Goal: Information Seeking & Learning: Learn about a topic

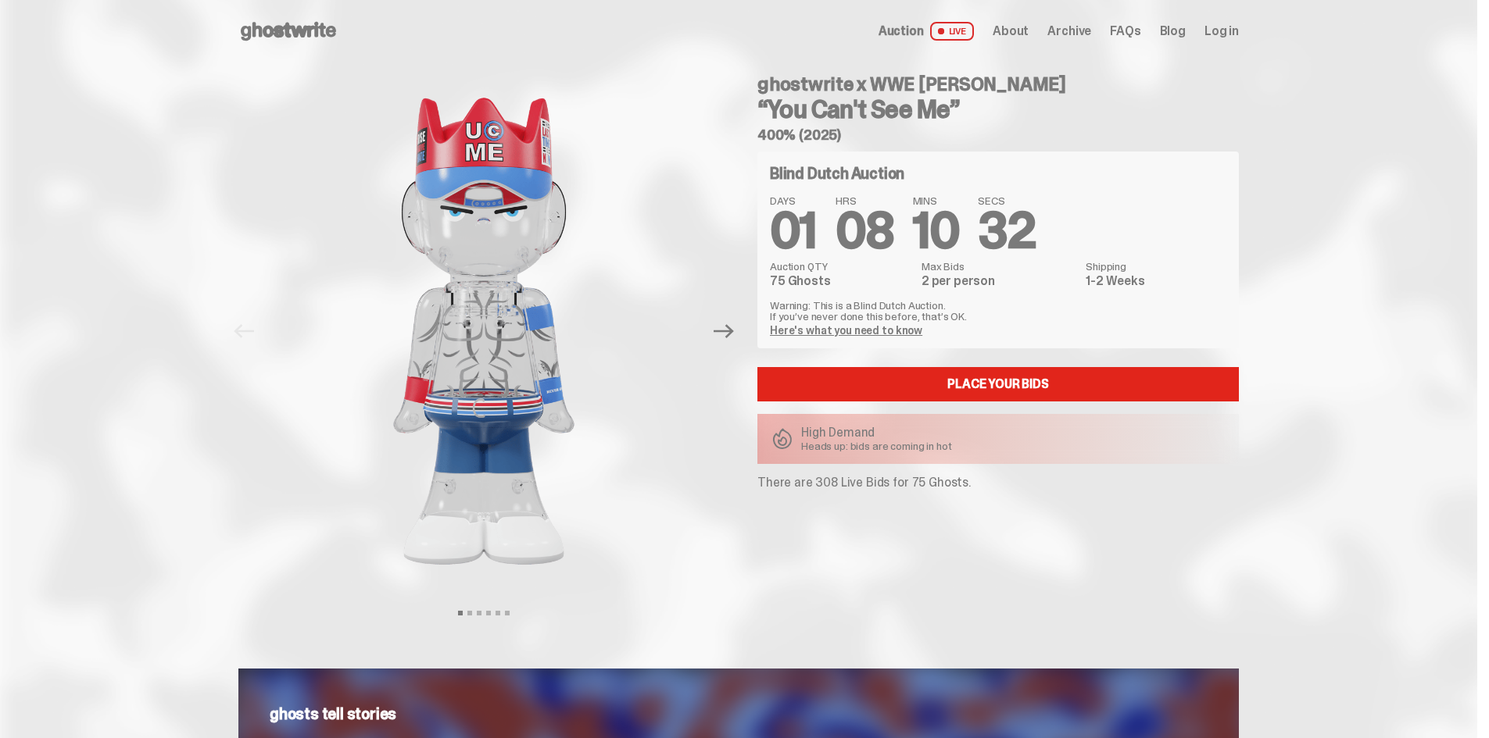
click at [747, 341] on div "ghostwrite x WWE John Cena “You Can't See Me” 400% (2025) Blind Dutch Auction D…" at bounding box center [988, 332] width 500 height 538
click at [734, 335] on icon "Next" at bounding box center [723, 331] width 20 height 14
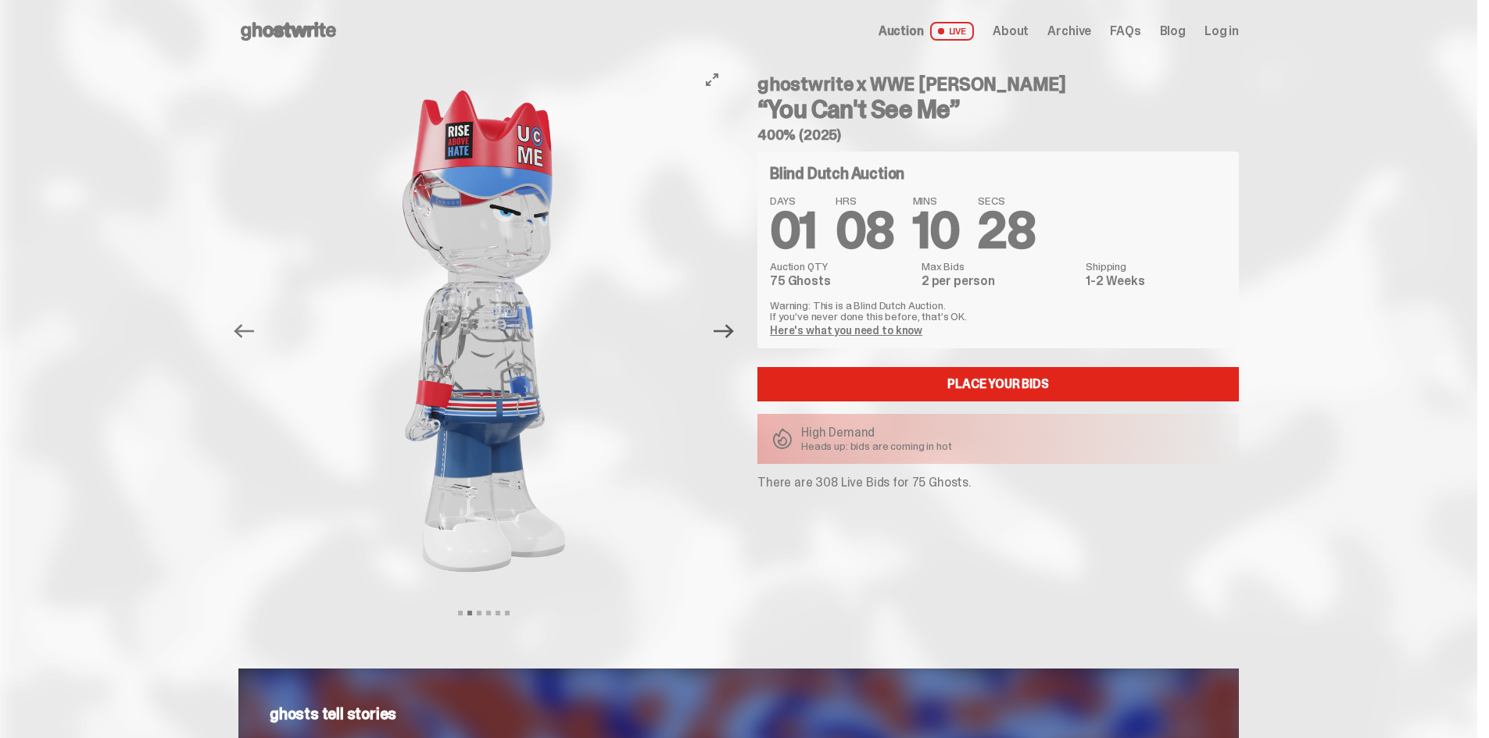
click at [729, 335] on icon "Next" at bounding box center [723, 331] width 20 height 20
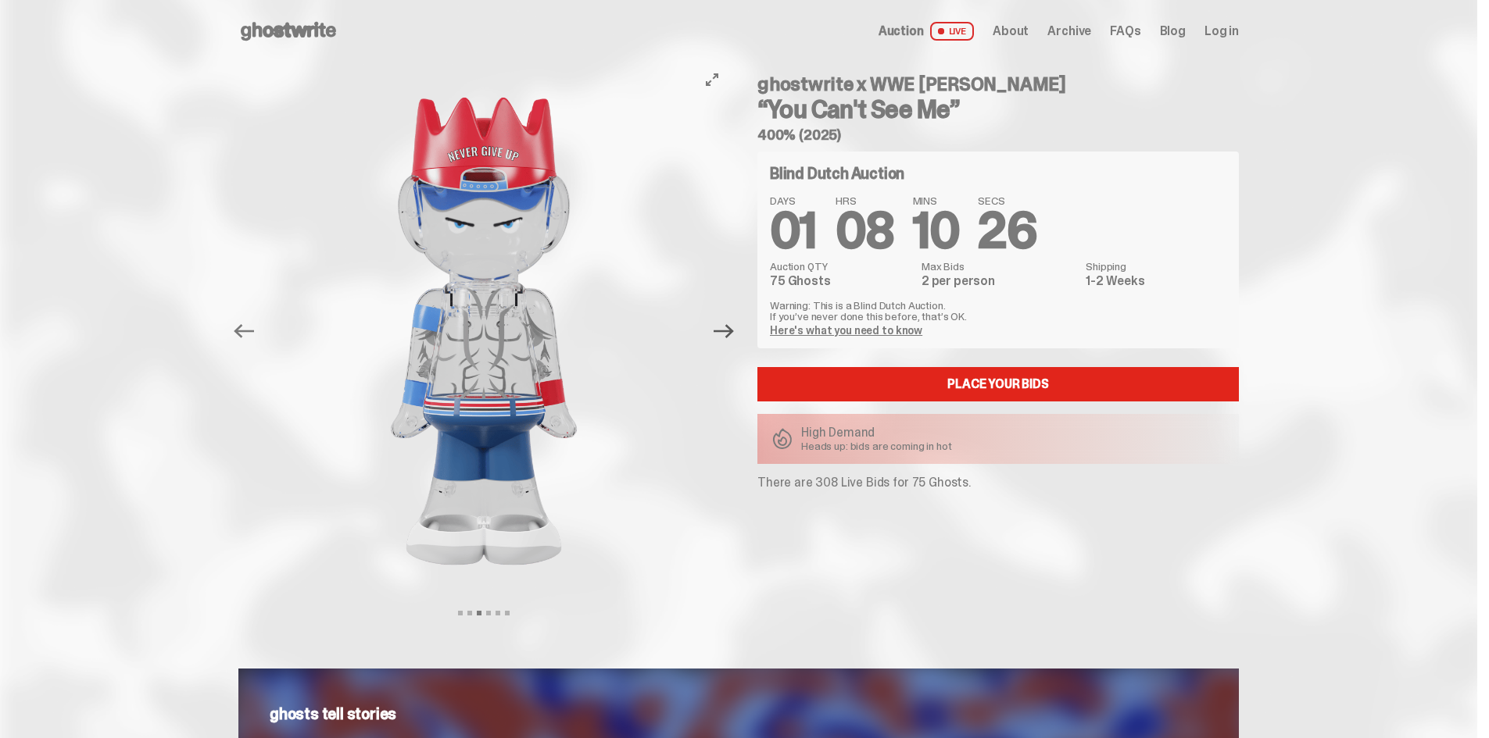
click at [729, 335] on icon "Next" at bounding box center [723, 331] width 20 height 20
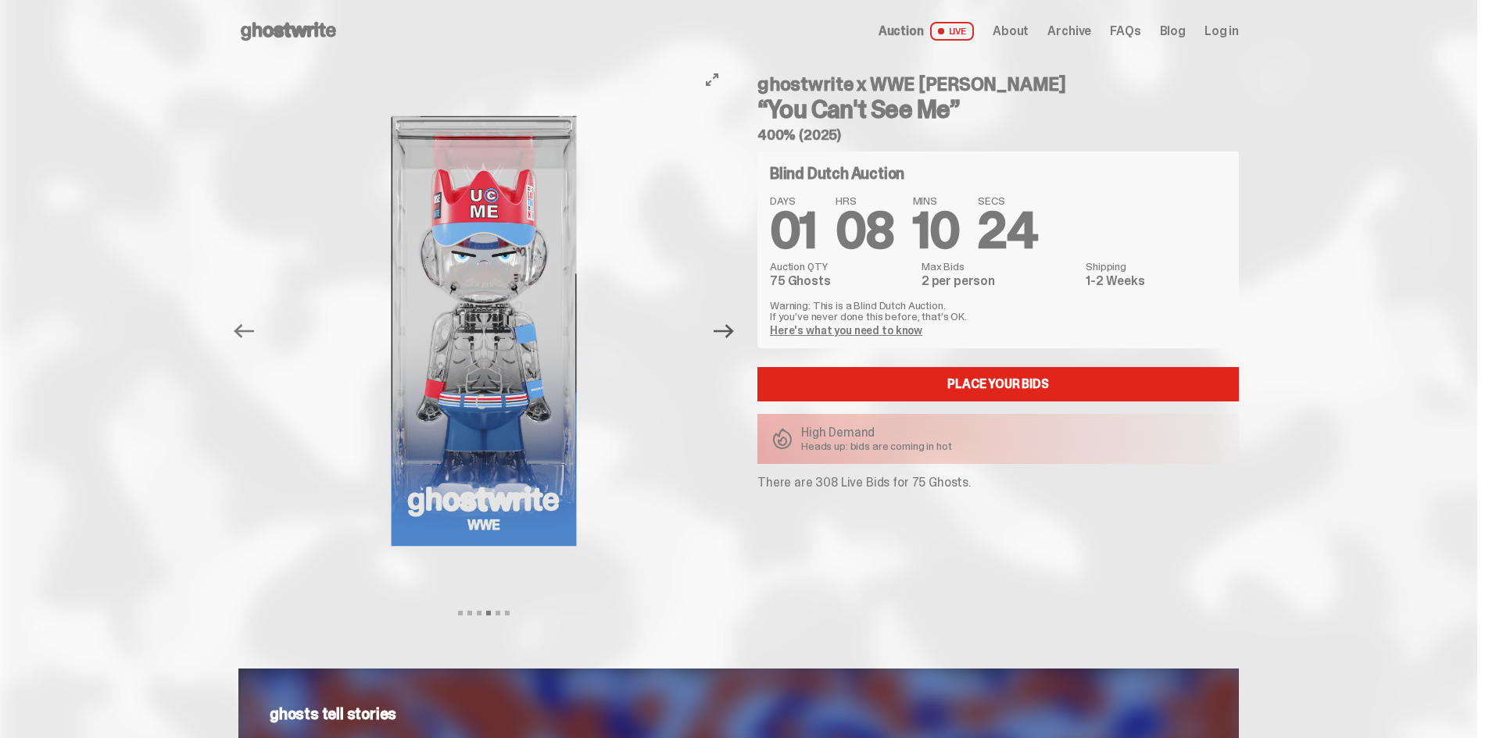
click at [729, 335] on icon "Next" at bounding box center [723, 331] width 20 height 20
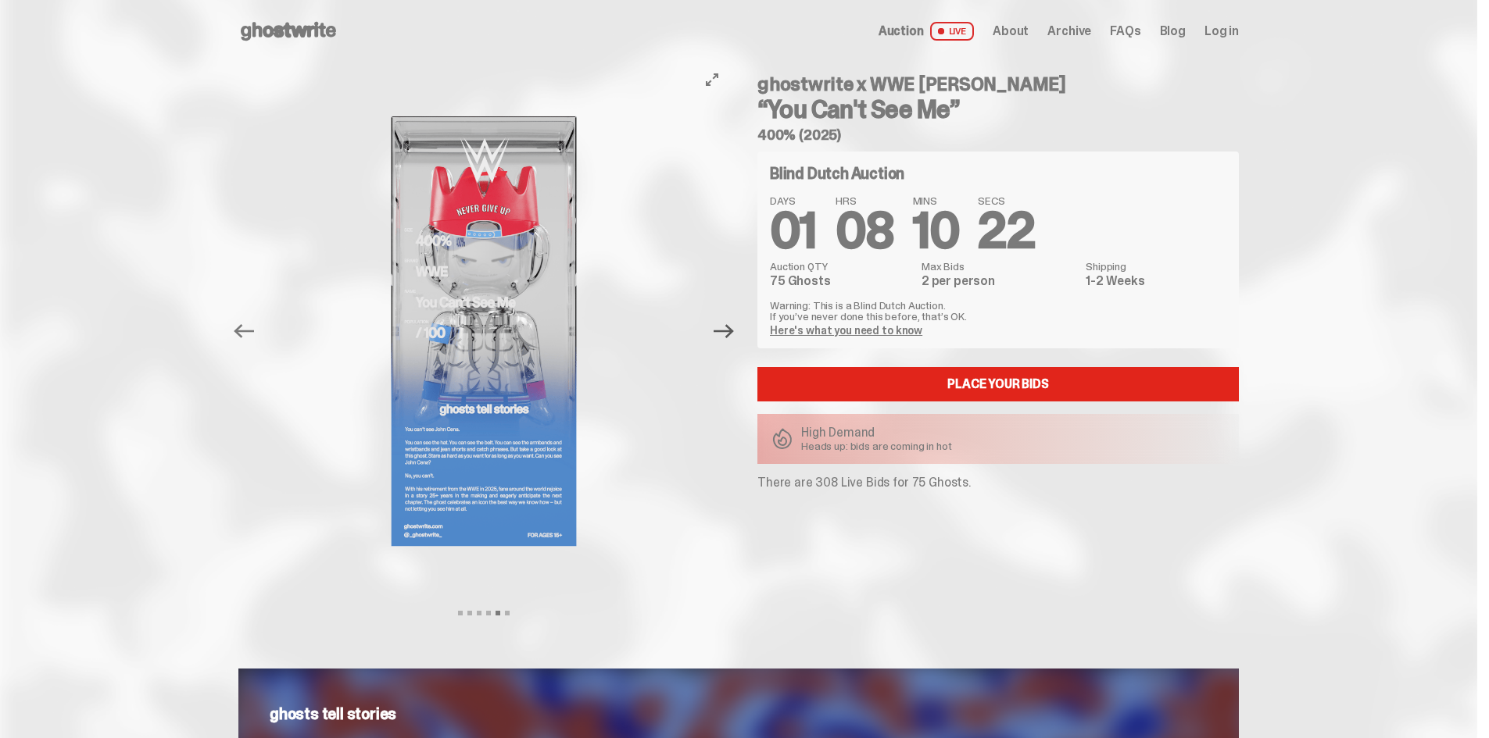
click at [729, 335] on icon "Next" at bounding box center [723, 331] width 20 height 20
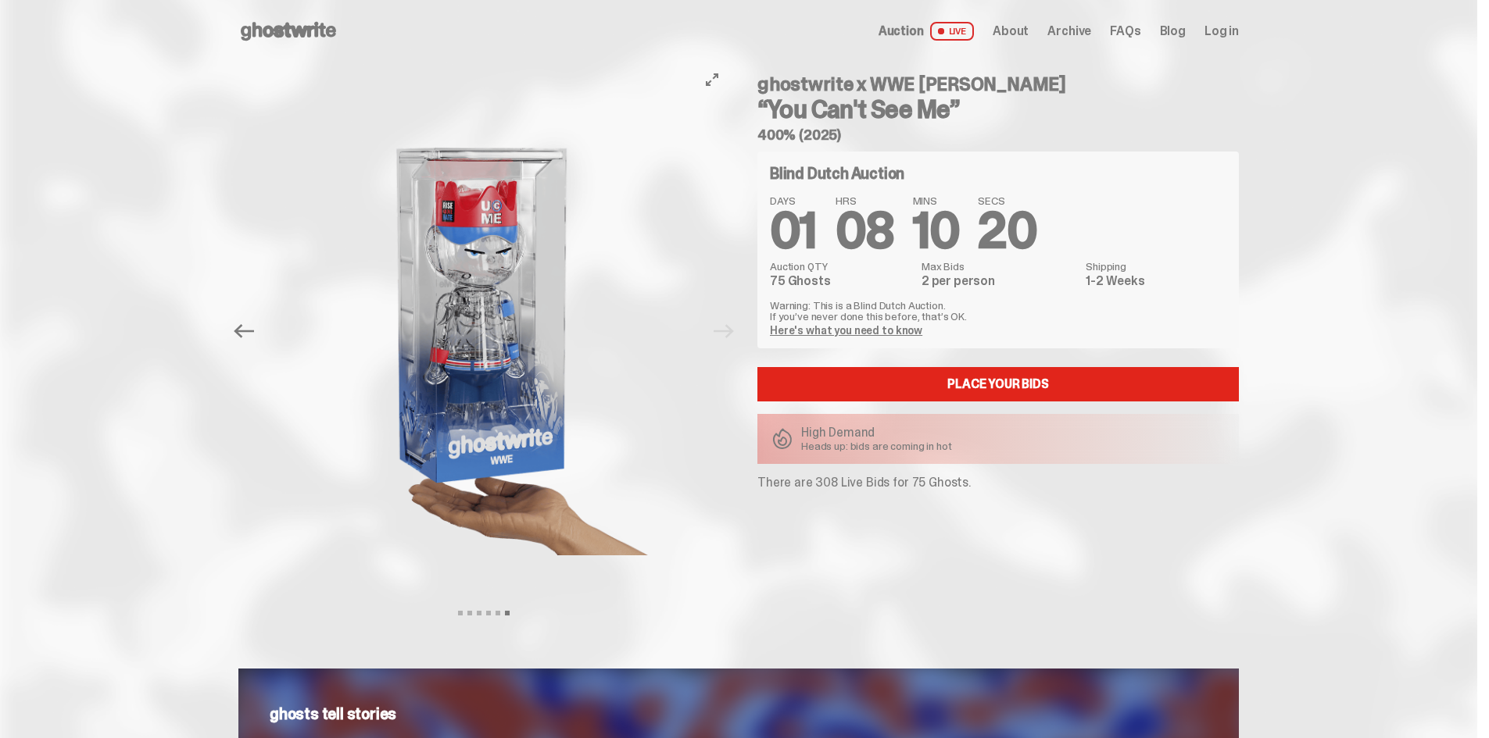
click at [729, 335] on div at bounding box center [483, 332] width 491 height 538
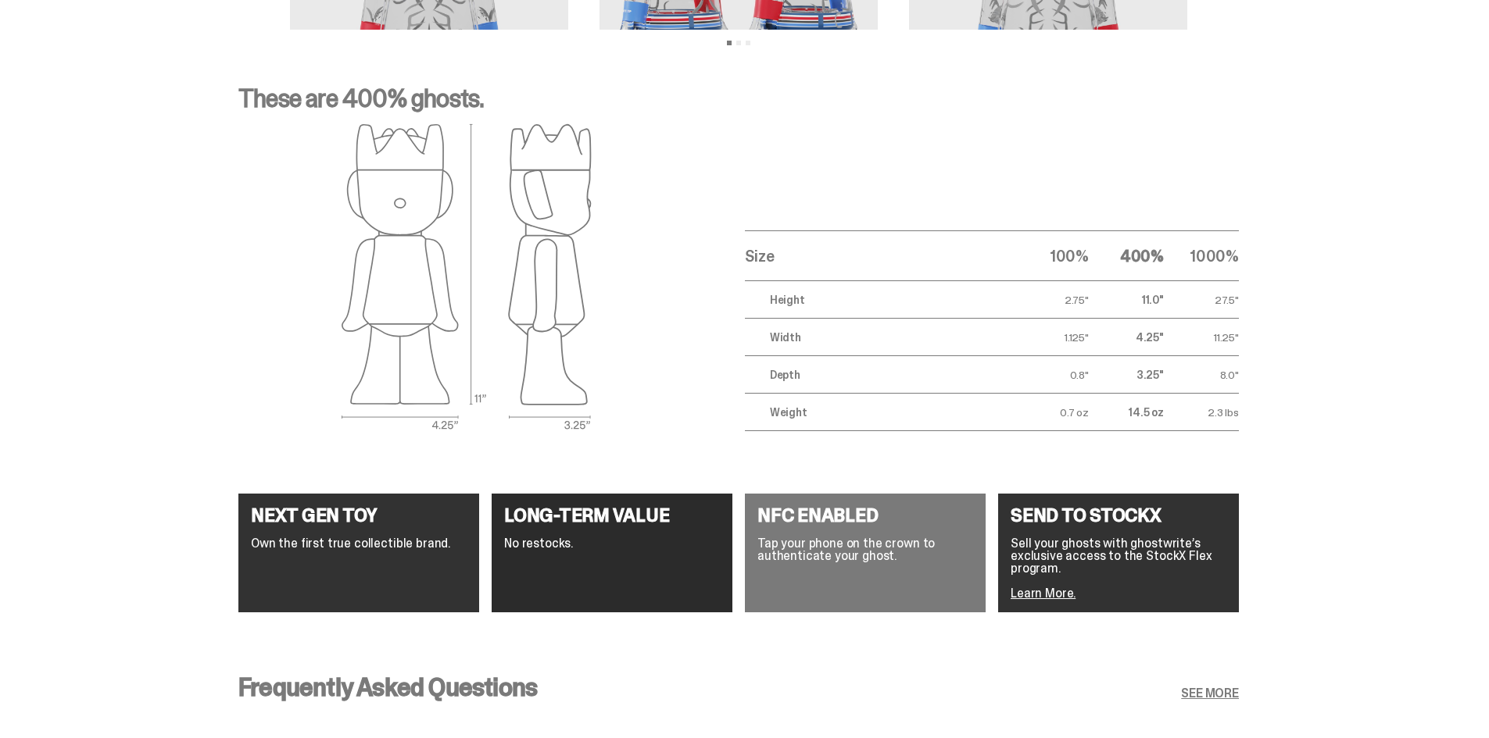
scroll to position [2835, 0]
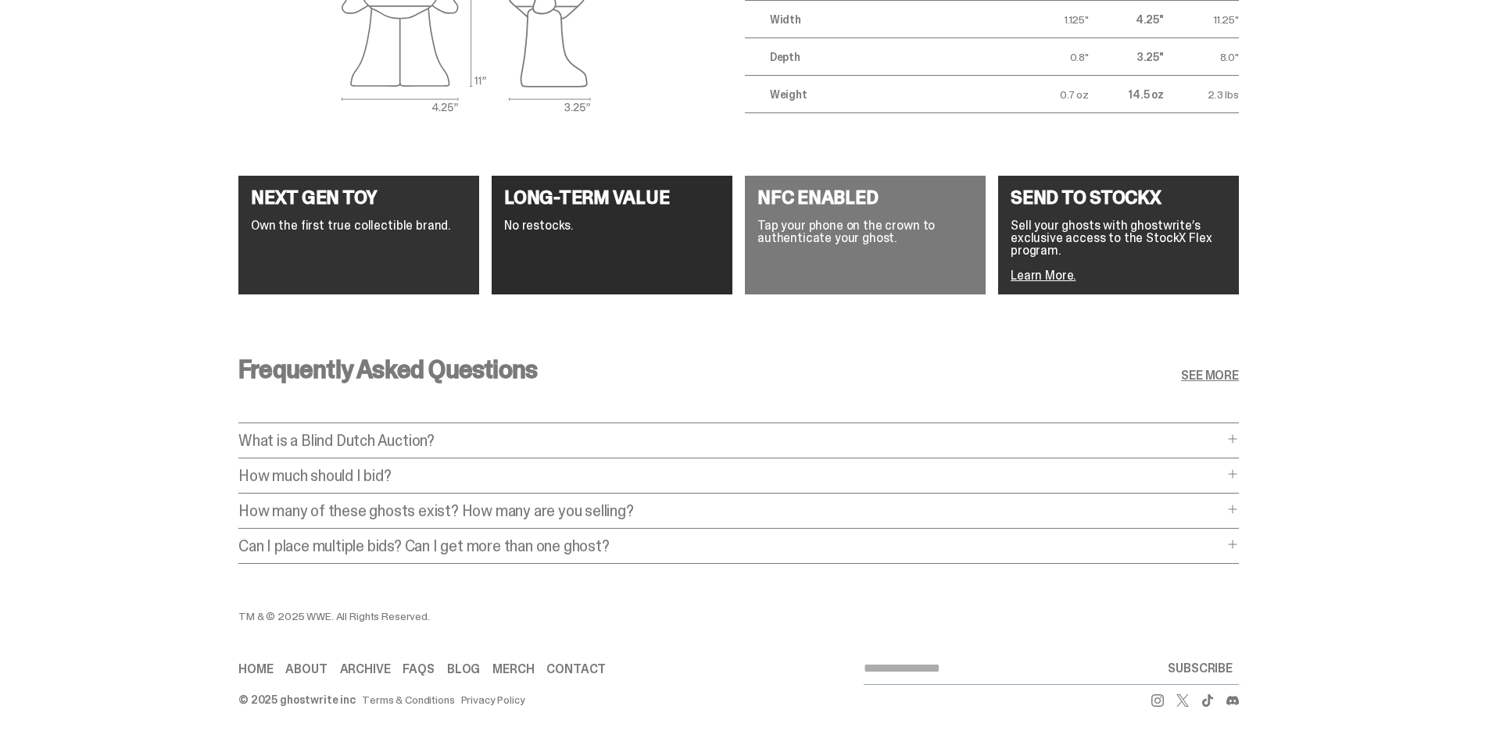
click at [431, 433] on p "What is a Blind Dutch Auction?" at bounding box center [730, 441] width 985 height 16
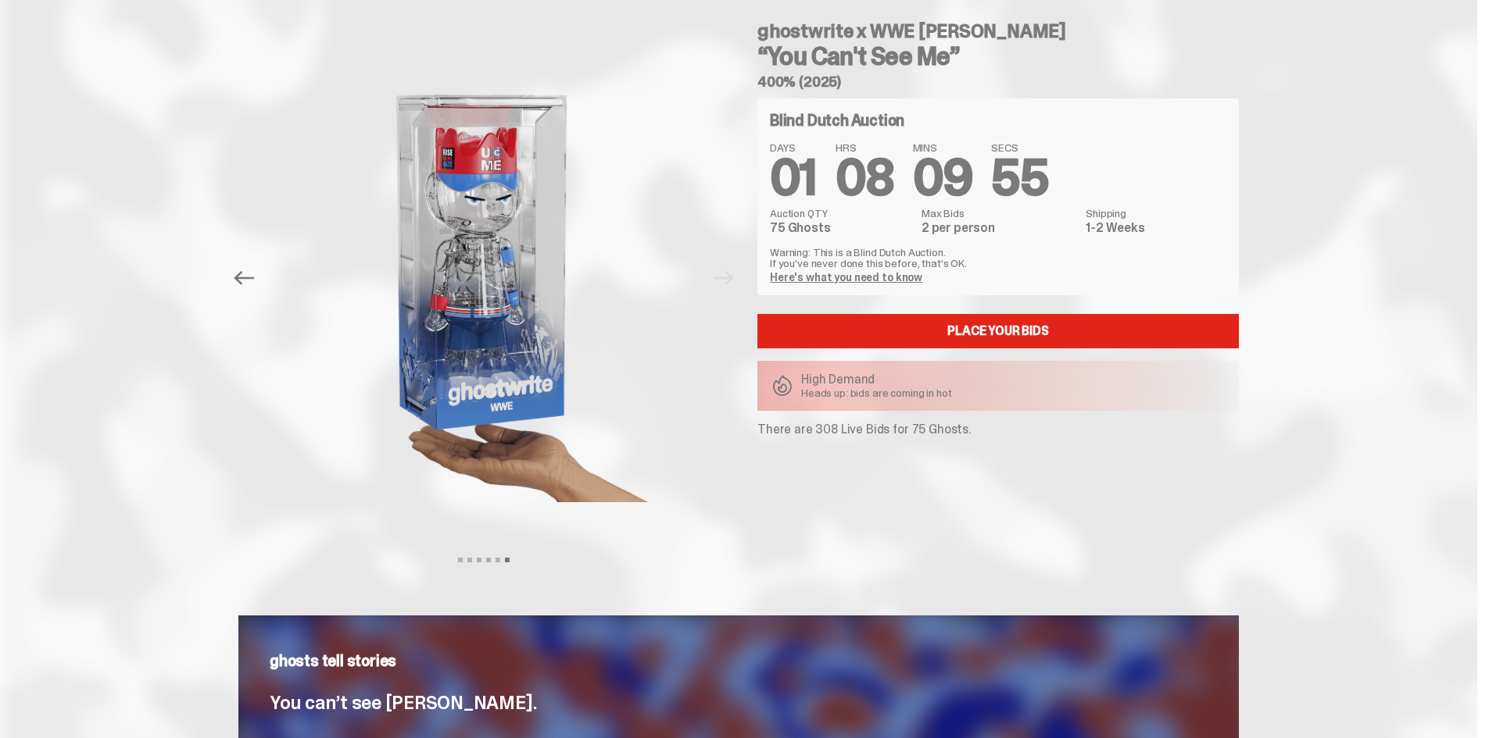
scroll to position [0, 0]
